Goal: Task Accomplishment & Management: Complete application form

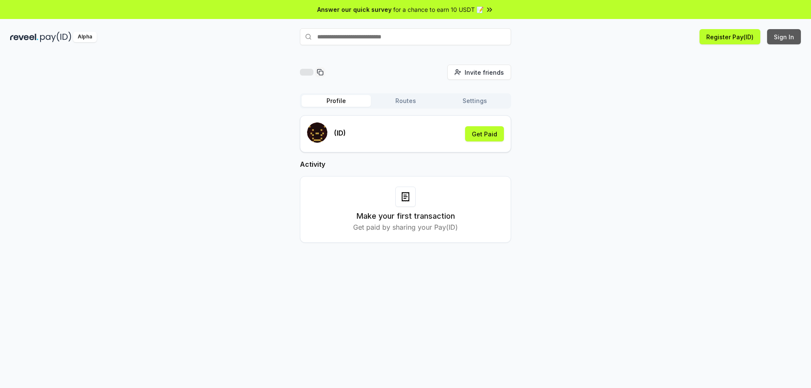
click at [776, 40] on button "Sign In" at bounding box center [784, 36] width 34 height 15
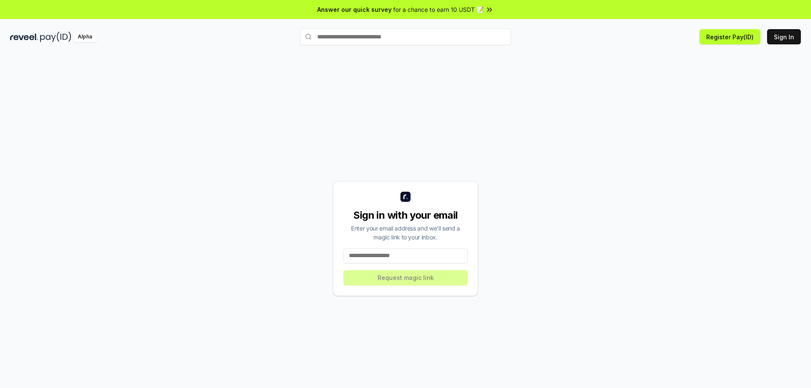
click at [411, 261] on input at bounding box center [405, 255] width 124 height 15
type input "**********"
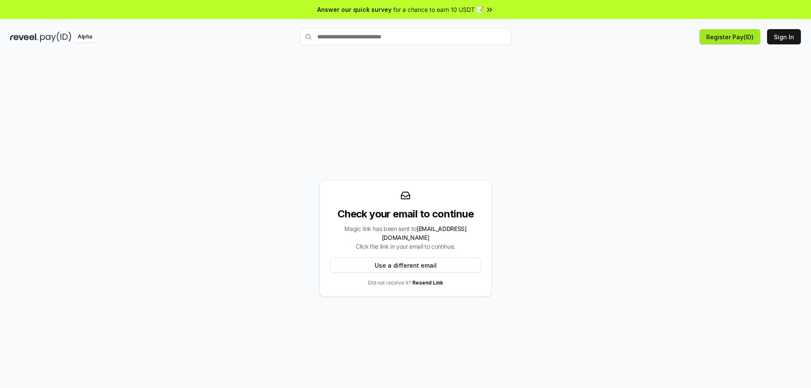
click at [735, 39] on button "Register Pay(ID)" at bounding box center [730, 36] width 61 height 15
click at [778, 41] on button "Sign In" at bounding box center [784, 36] width 34 height 15
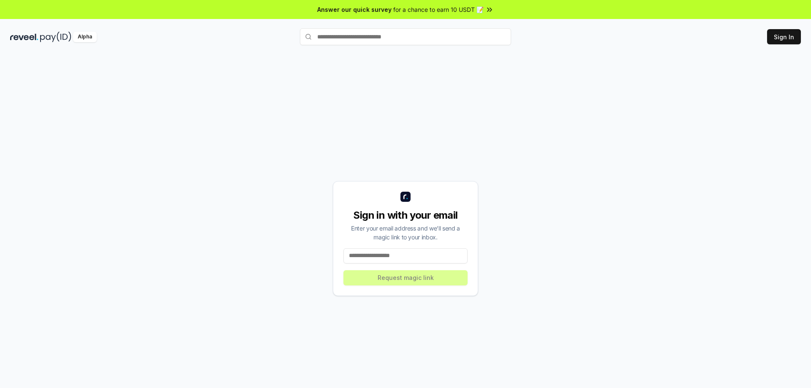
click at [412, 256] on input at bounding box center [405, 255] width 124 height 15
click at [453, 36] on input "text" at bounding box center [405, 36] width 211 height 17
click at [447, 253] on input at bounding box center [405, 255] width 124 height 15
click at [447, 256] on input at bounding box center [405, 255] width 124 height 15
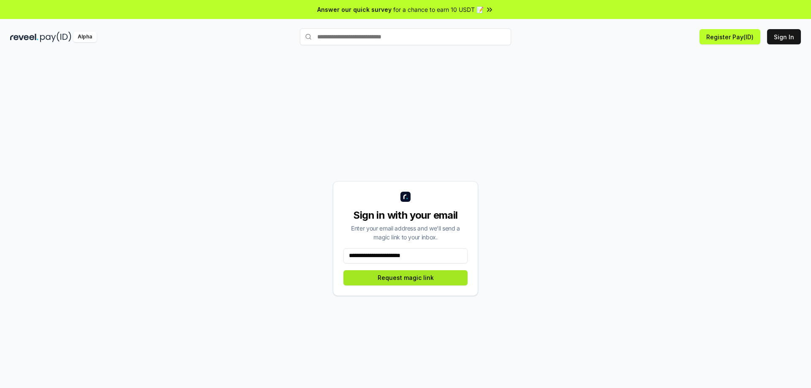
type input "**********"
click at [408, 279] on button "Request magic link" at bounding box center [405, 277] width 124 height 15
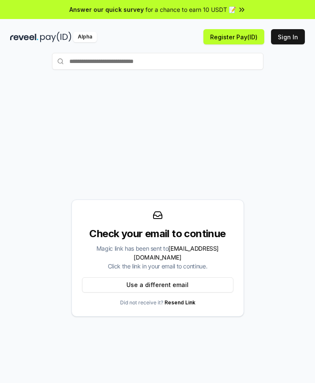
click at [177, 65] on input "text" at bounding box center [157, 61] width 211 height 17
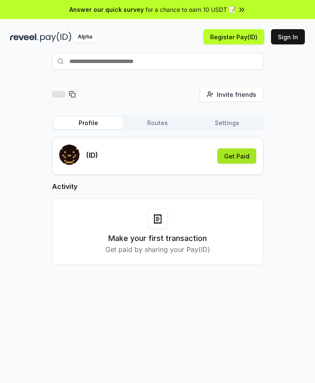
click at [234, 154] on button "Get Paid" at bounding box center [236, 155] width 39 height 15
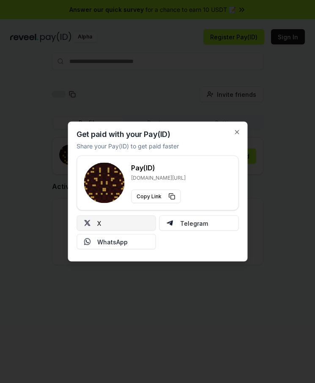
click at [122, 223] on button "X" at bounding box center [115, 222] width 79 height 15
click at [234, 133] on icon "button" at bounding box center [236, 132] width 7 height 7
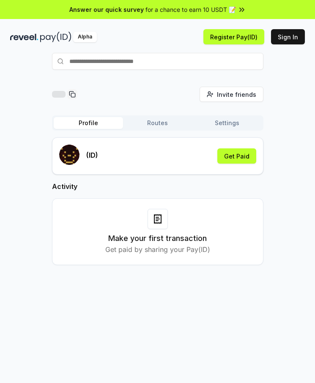
click at [154, 55] on input "text" at bounding box center [157, 61] width 211 height 17
click at [156, 217] on icon at bounding box center [157, 217] width 3 height 0
click at [164, 128] on button "Routes" at bounding box center [157, 123] width 69 height 12
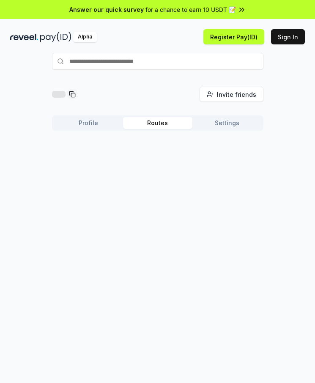
click at [227, 129] on div "Profile Routes Settings" at bounding box center [157, 122] width 211 height 15
click at [227, 126] on button "Settings" at bounding box center [226, 123] width 69 height 12
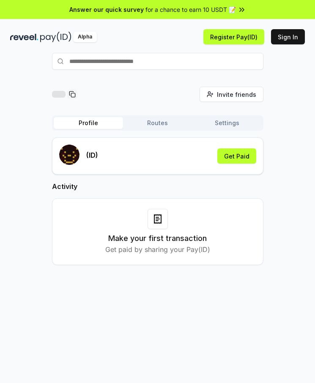
click at [81, 126] on button "Profile" at bounding box center [88, 123] width 69 height 12
click at [289, 35] on button "Sign In" at bounding box center [288, 36] width 34 height 15
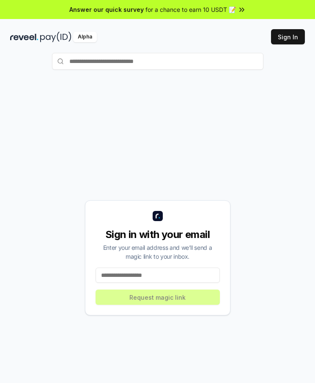
click at [136, 281] on input at bounding box center [157, 274] width 124 height 15
